Goal: Information Seeking & Learning: Learn about a topic

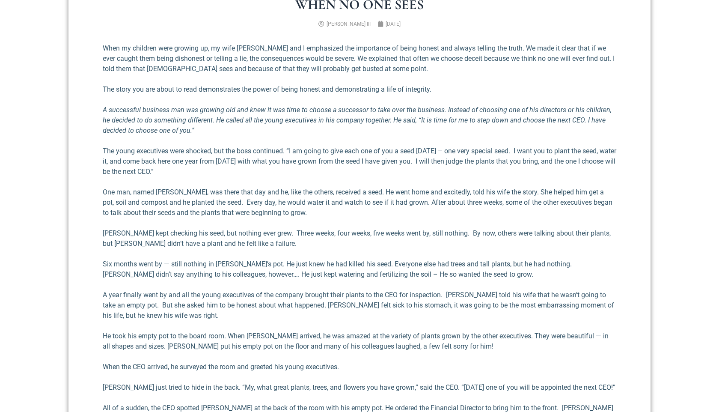
scroll to position [354, 0]
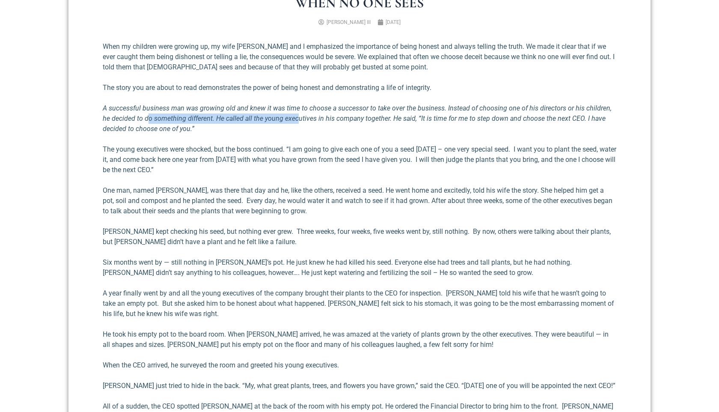
drag, startPoint x: 140, startPoint y: 119, endPoint x: 287, endPoint y: 121, distance: 147.2
click at [287, 121] on em "A successful business man was growing old and knew it was time to choose a succ…" at bounding box center [357, 118] width 509 height 29
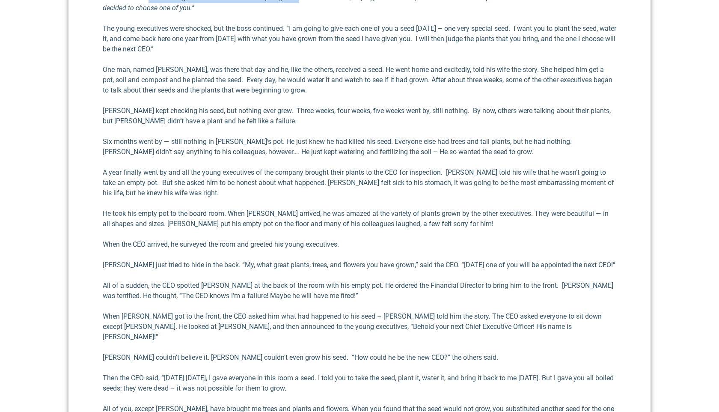
scroll to position [476, 0]
drag, startPoint x: 138, startPoint y: 89, endPoint x: 222, endPoint y: 89, distance: 83.9
click at [222, 89] on p "One man, named [PERSON_NAME], was there that day and he, like the others, recei…" at bounding box center [359, 78] width 513 height 31
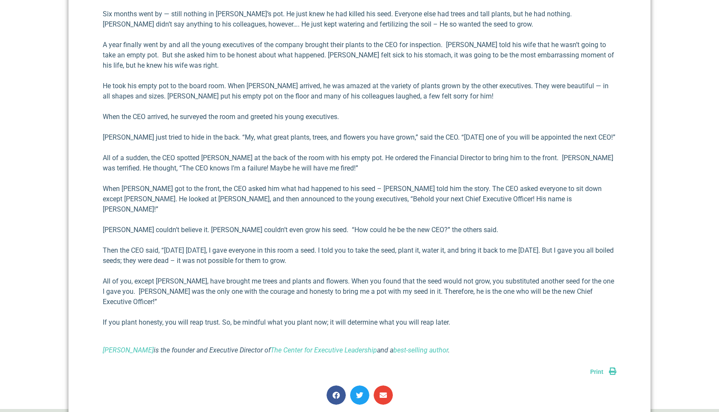
scroll to position [603, 0]
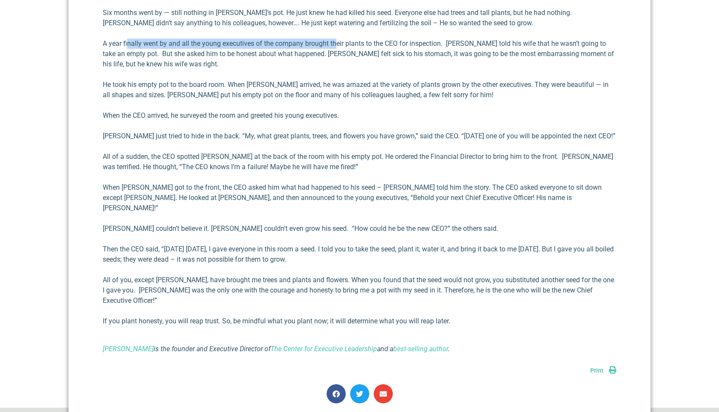
drag, startPoint x: 127, startPoint y: 43, endPoint x: 335, endPoint y: 43, distance: 207.5
click at [335, 43] on p "A year finally went by and all the young executives of the company brought thei…" at bounding box center [359, 54] width 513 height 31
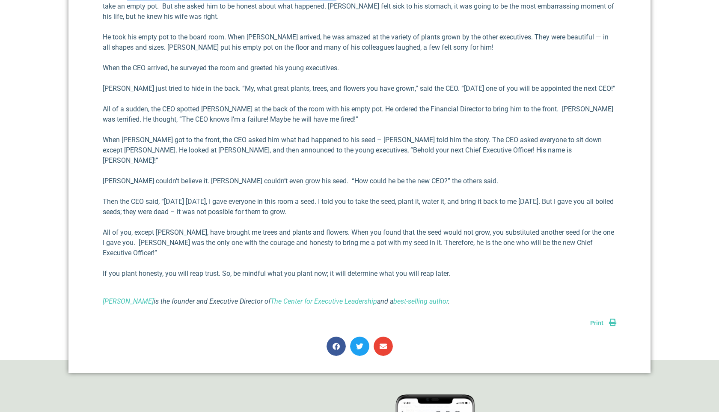
scroll to position [653, 0]
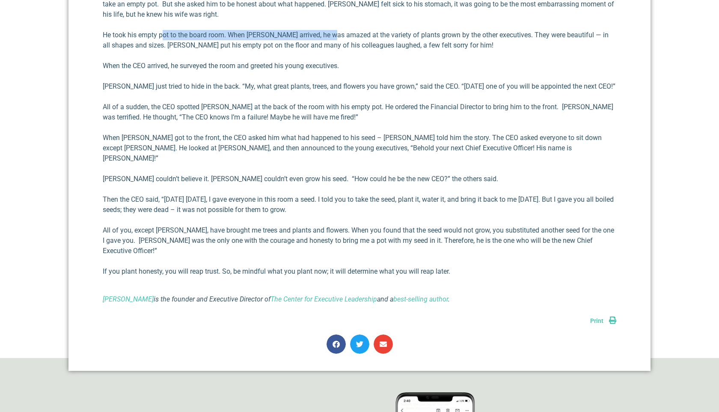
drag, startPoint x: 162, startPoint y: 36, endPoint x: 335, endPoint y: 40, distance: 172.5
click at [335, 40] on p "He took his empty pot to the board room. When [PERSON_NAME] arrived, he was ama…" at bounding box center [359, 40] width 513 height 21
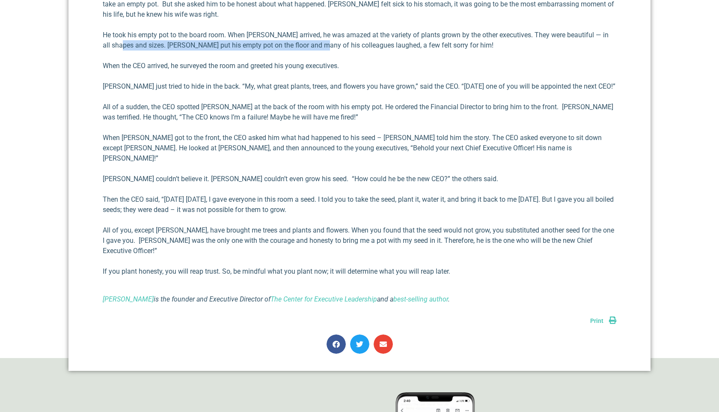
drag, startPoint x: 122, startPoint y: 43, endPoint x: 324, endPoint y: 83, distance: 205.9
click at [320, 44] on p "He took his empty pot to the board room. When [PERSON_NAME] arrived, he was ama…" at bounding box center [359, 40] width 513 height 21
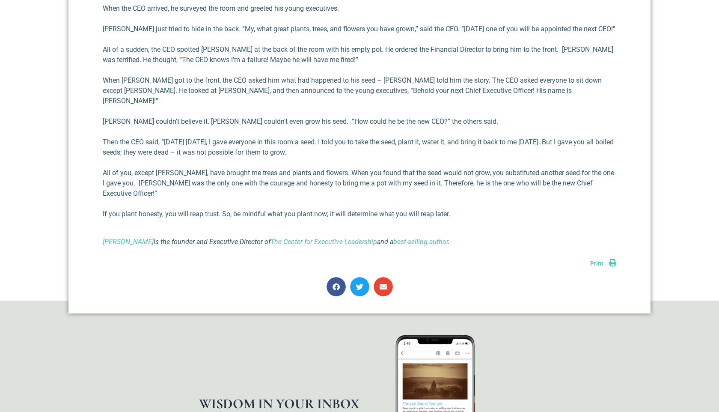
scroll to position [711, 0]
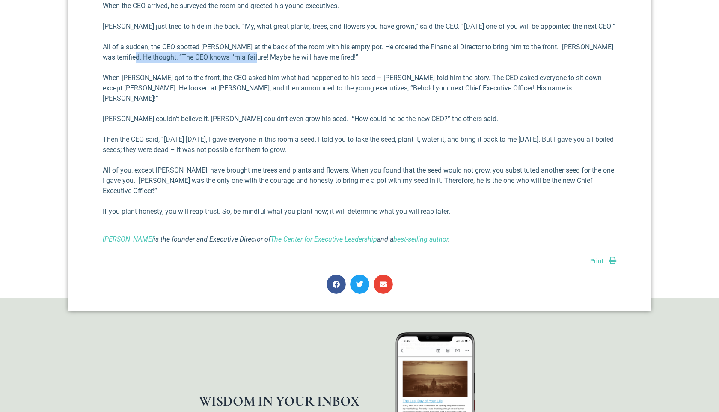
drag, startPoint x: 120, startPoint y: 60, endPoint x: 243, endPoint y: 61, distance: 122.4
click at [240, 58] on p "All of a sudden, the CEO spotted [PERSON_NAME] at the back of the room with his…" at bounding box center [359, 52] width 513 height 21
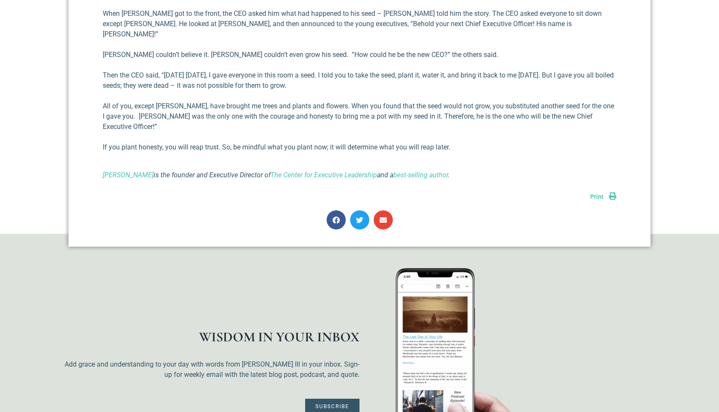
scroll to position [775, 0]
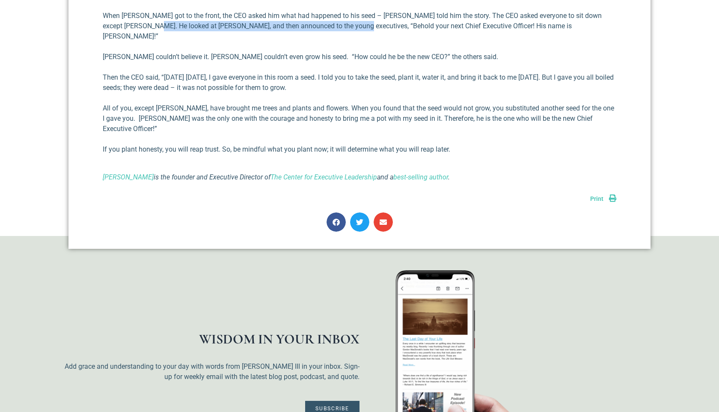
drag, startPoint x: 127, startPoint y: 26, endPoint x: 324, endPoint y: 24, distance: 197.3
click at [324, 24] on p "When [PERSON_NAME] got to the front, the CEO asked him what had happened to his…" at bounding box center [359, 26] width 513 height 31
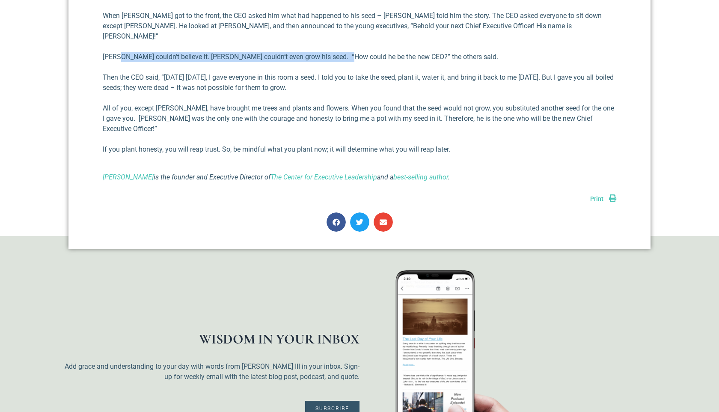
drag, startPoint x: 119, startPoint y: 47, endPoint x: 341, endPoint y: 44, distance: 222.1
click at [341, 52] on p "[PERSON_NAME] couldn’t believe it. [PERSON_NAME] couldn’t even grow his seed. “…" at bounding box center [359, 57] width 513 height 10
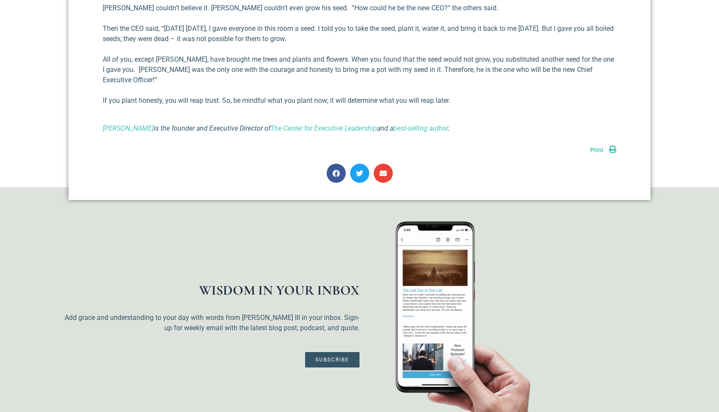
scroll to position [829, 0]
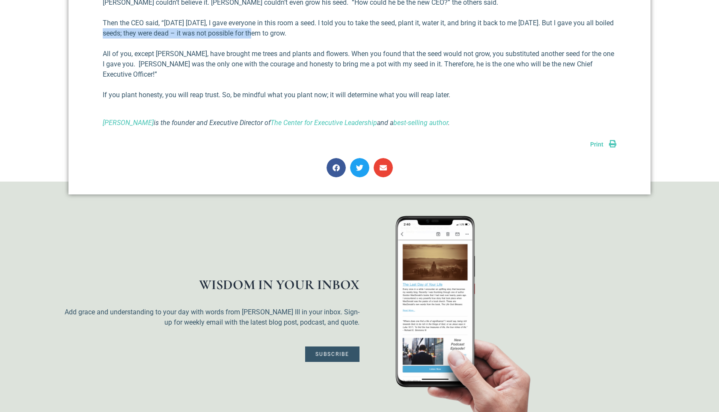
drag, startPoint x: 110, startPoint y: 28, endPoint x: 261, endPoint y: 27, distance: 151.5
click at [261, 27] on p "Then the CEO said, “[DATE] [DATE], I gave everyone in this room a seed. I told …" at bounding box center [359, 28] width 513 height 21
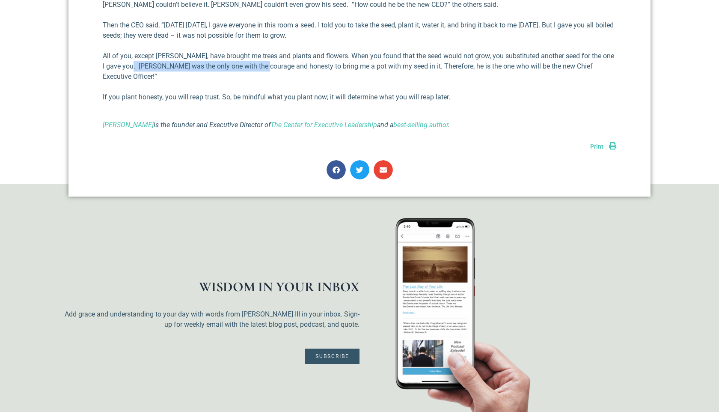
drag, startPoint x: 129, startPoint y: 60, endPoint x: 260, endPoint y: 56, distance: 131.0
click at [260, 56] on p "All of you, except [PERSON_NAME], have brought me trees and plants and flowers.…" at bounding box center [359, 66] width 513 height 31
